Goal: Task Accomplishment & Management: Manage account settings

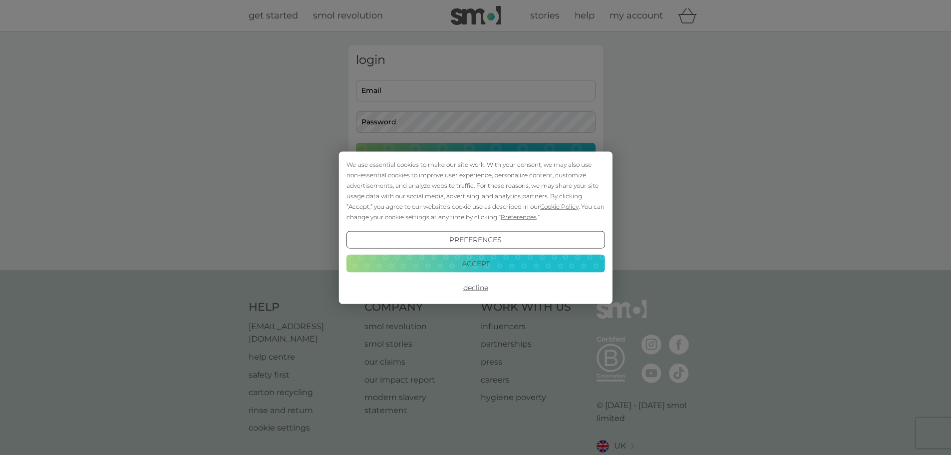
click at [484, 266] on button "Accept" at bounding box center [475, 264] width 259 height 18
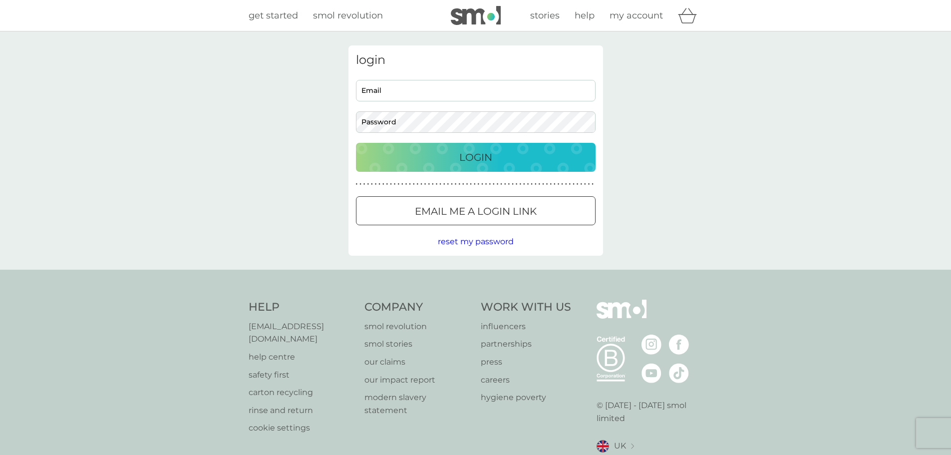
click at [478, 214] on div at bounding box center [476, 211] width 36 height 10
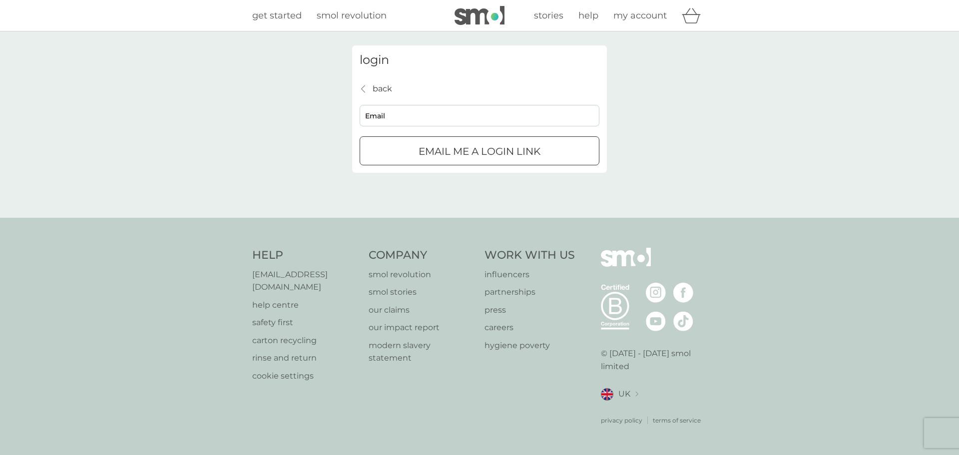
click at [437, 116] on input "Email" at bounding box center [480, 115] width 240 height 21
type input "matthew.anderson91@gmail.com"
click at [529, 152] on p "Email me a login link" at bounding box center [480, 151] width 122 height 16
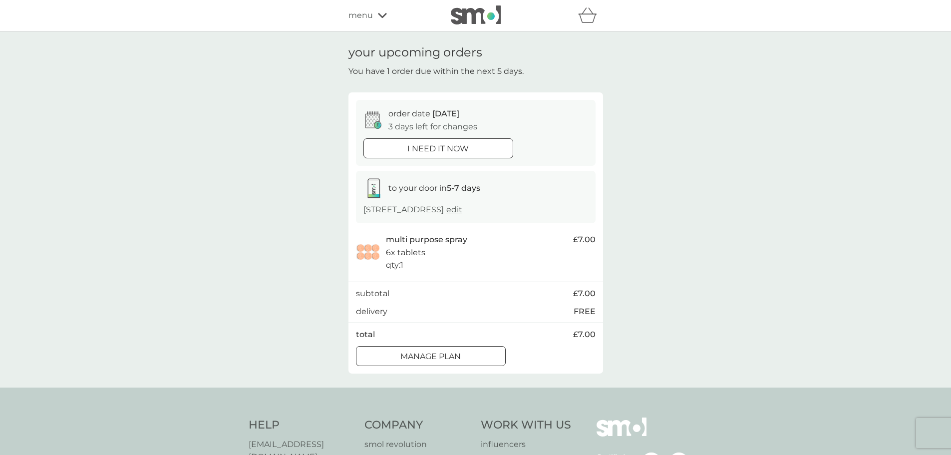
click at [441, 358] on div at bounding box center [442, 355] width 5 height 5
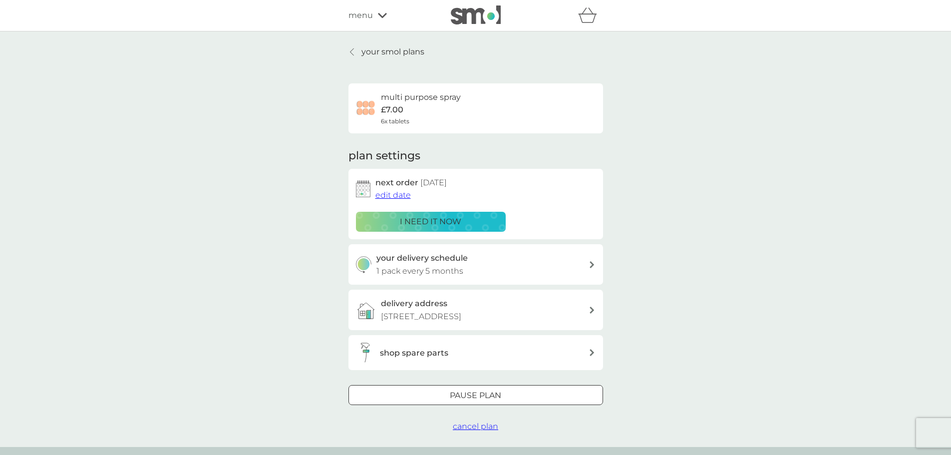
click at [430, 272] on p "1 pack every 5 months" at bounding box center [420, 271] width 87 height 13
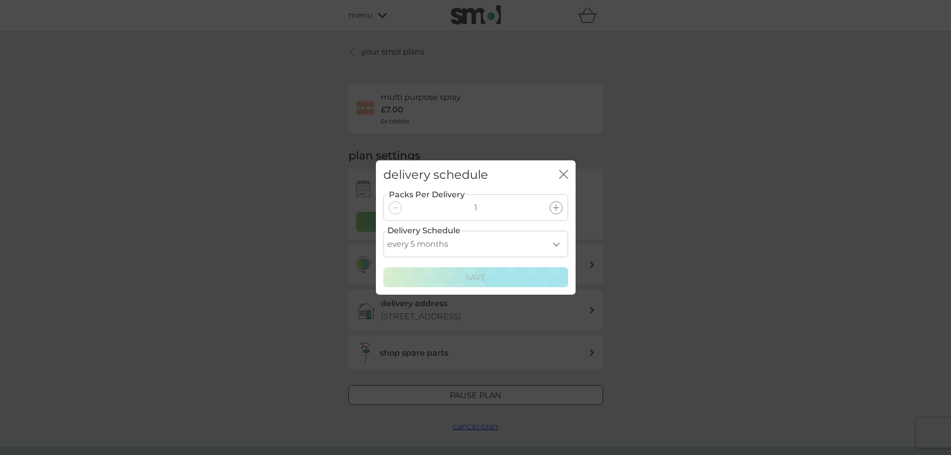
click at [521, 238] on select "every 1 month every 2 months every 3 months every 4 months every 5 months every…" at bounding box center [476, 244] width 185 height 26
select select "8"
click at [384, 231] on select "every 1 month every 2 months every 3 months every 4 months every 5 months every…" at bounding box center [476, 244] width 185 height 26
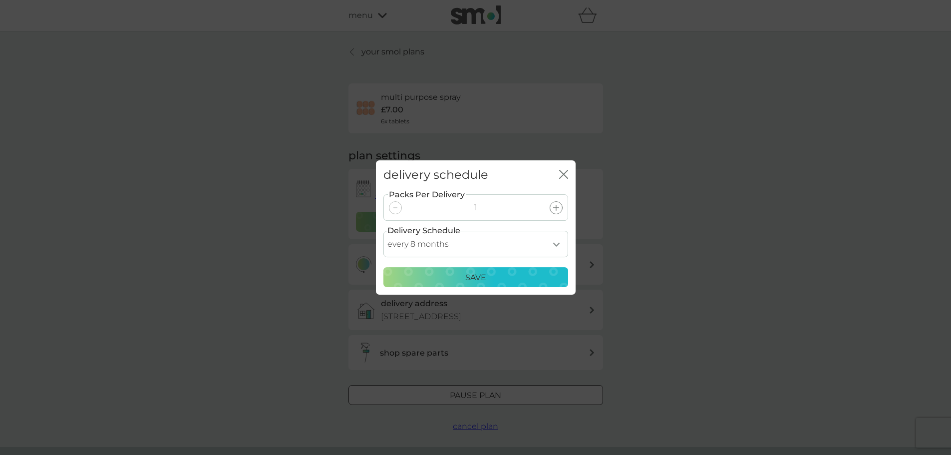
click at [698, 263] on div "delivery schedule close Packs Per Delivery 1 Delivery Schedule every 1 month ev…" at bounding box center [475, 227] width 951 height 455
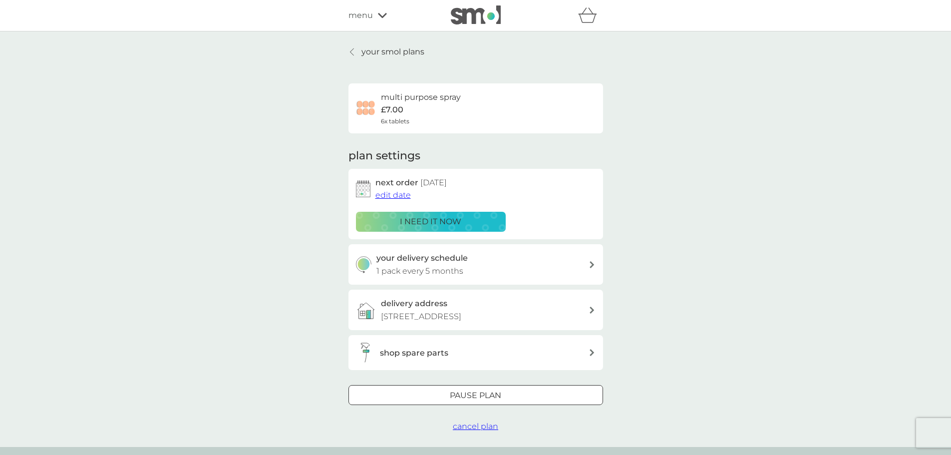
drag, startPoint x: 410, startPoint y: 225, endPoint x: 421, endPoint y: 291, distance: 66.3
click at [429, 303] on div "plan settings next order [DATE] edit date i need it now your delivery schedule …" at bounding box center [476, 259] width 255 height 222
click at [383, 195] on span "edit date" at bounding box center [393, 194] width 35 height 9
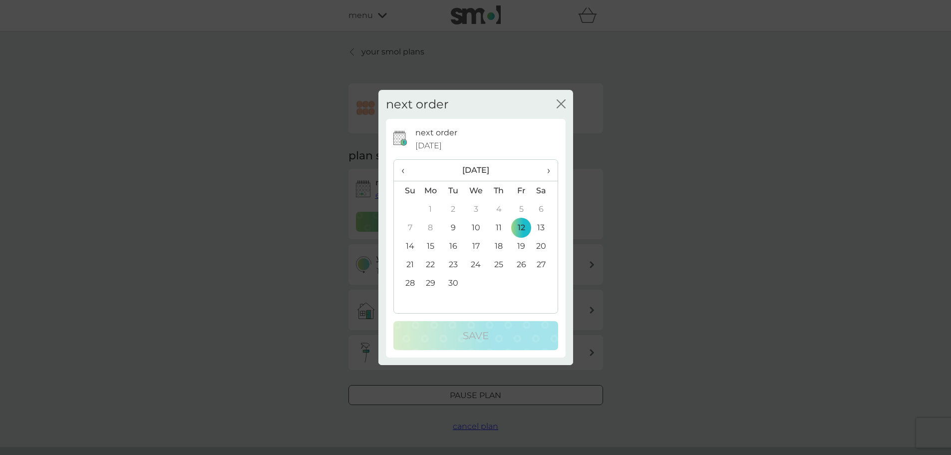
click at [553, 169] on th "›" at bounding box center [544, 170] width 25 height 21
click at [554, 169] on th "›" at bounding box center [544, 170] width 25 height 21
click at [472, 207] on td "3" at bounding box center [475, 209] width 23 height 18
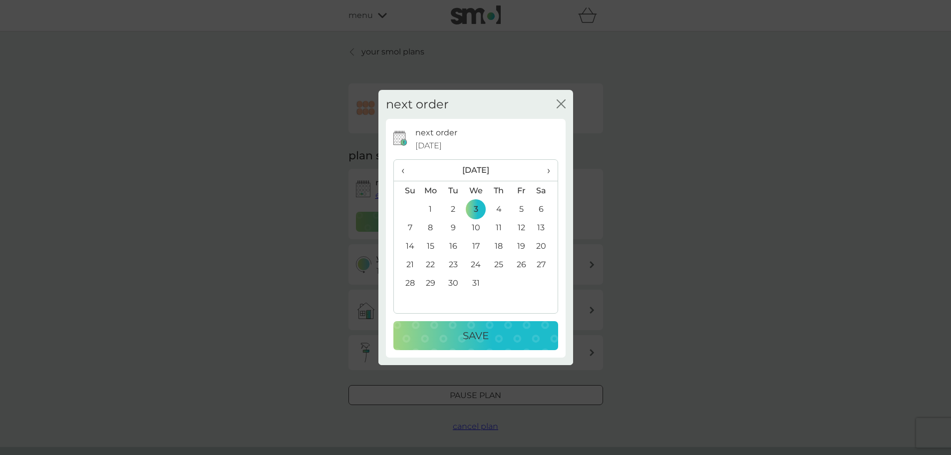
click at [523, 204] on td "5" at bounding box center [521, 209] width 22 height 18
click at [533, 340] on div "Save" at bounding box center [476, 336] width 145 height 16
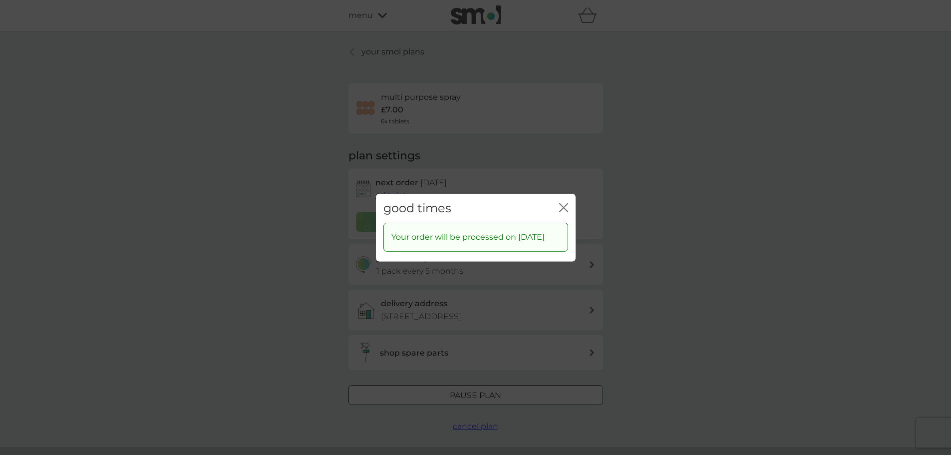
click at [567, 203] on icon "close" at bounding box center [563, 207] width 9 height 9
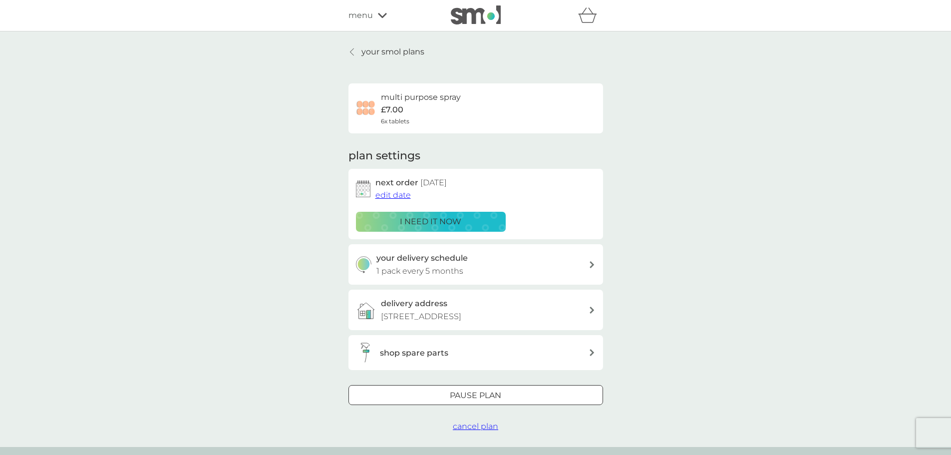
click at [491, 266] on div "your delivery schedule 1 pack every 5 months" at bounding box center [483, 264] width 212 height 25
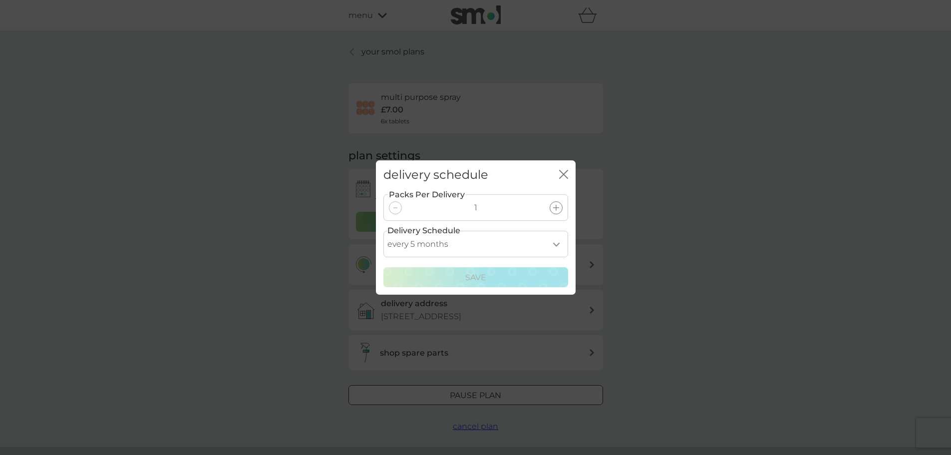
click at [477, 248] on select "every 1 month every 2 months every 3 months every 4 months every 5 months every…" at bounding box center [476, 244] width 185 height 26
select select "7"
click at [384, 231] on select "every 1 month every 2 months every 3 months every 4 months every 5 months every…" at bounding box center [476, 244] width 185 height 26
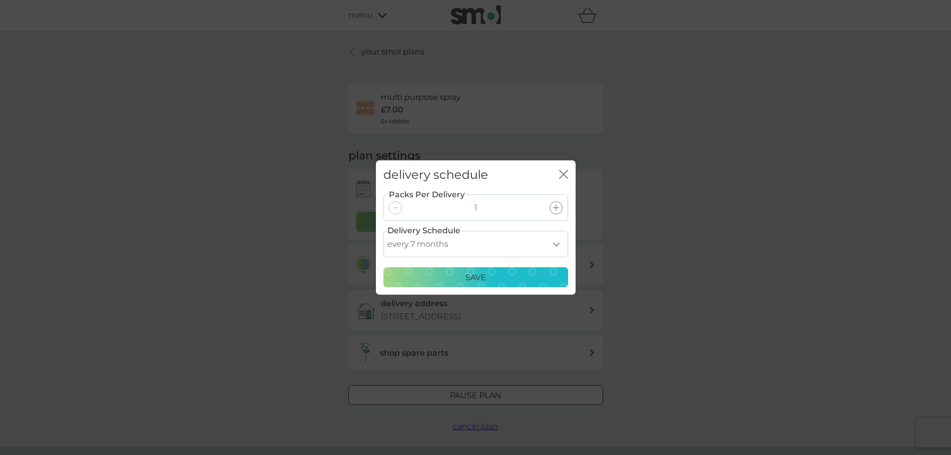
click at [520, 274] on div "Save" at bounding box center [476, 277] width 172 height 13
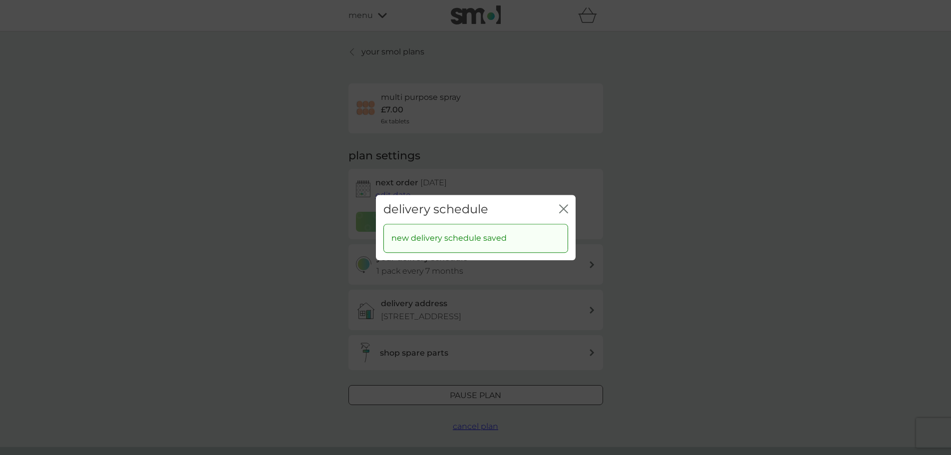
click at [564, 211] on icon "close" at bounding box center [563, 208] width 9 height 9
